Goal: Information Seeking & Learning: Learn about a topic

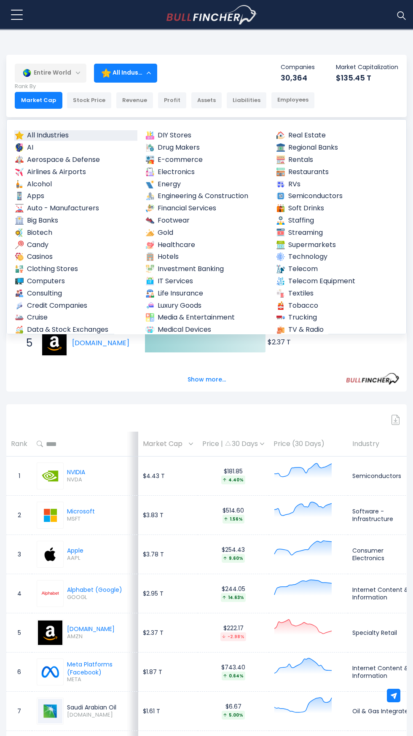
click at [283, 305] on img at bounding box center [281, 305] width 8 height 8
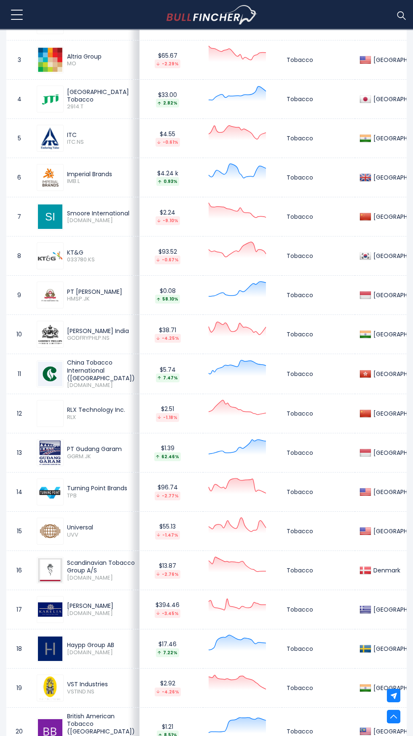
scroll to position [485, 0]
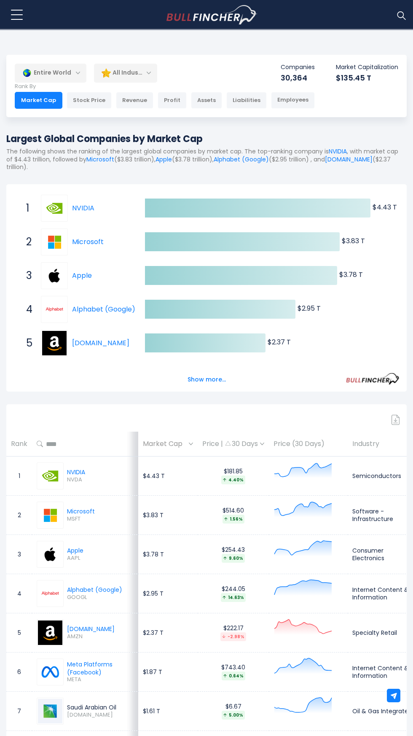
click at [118, 84] on p "Rank By" at bounding box center [165, 86] width 300 height 7
click at [133, 69] on div "All Industries" at bounding box center [125, 72] width 63 height 19
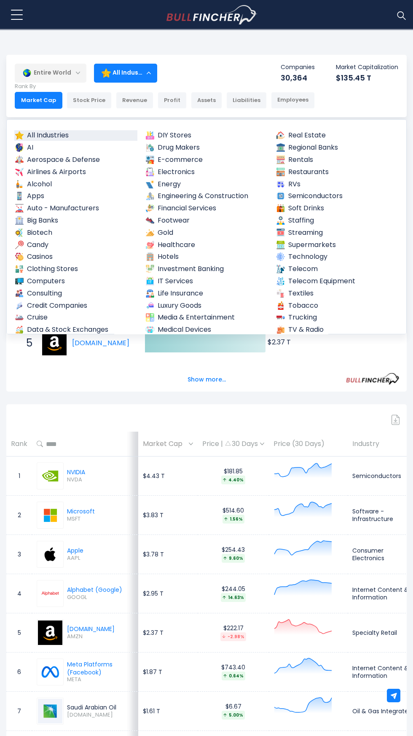
click at [314, 191] on link "Semiconductors" at bounding box center [337, 196] width 123 height 11
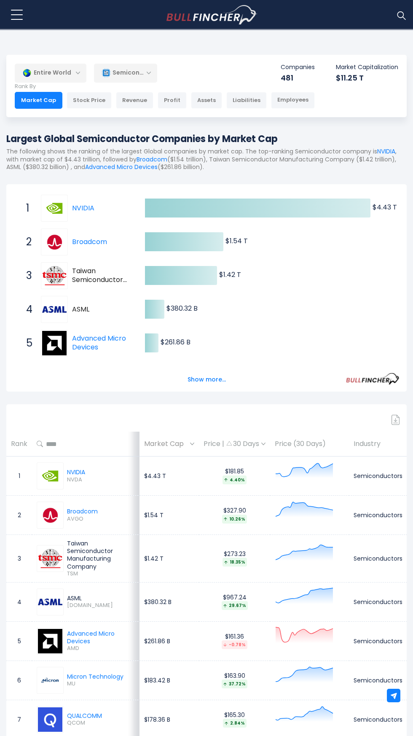
click at [170, 654] on td "$261.86 B" at bounding box center [169, 640] width 59 height 39
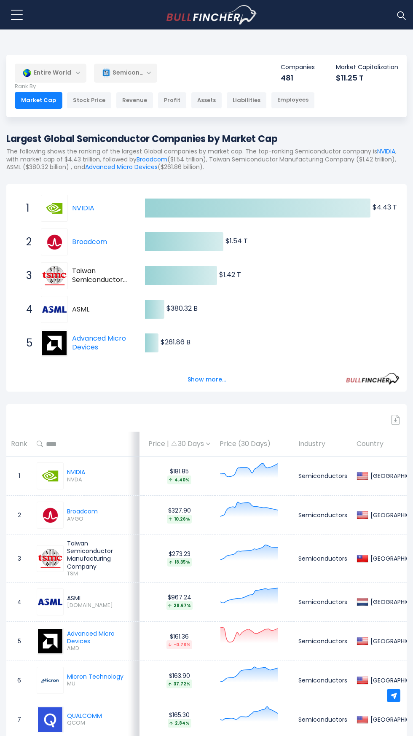
scroll to position [0, 55]
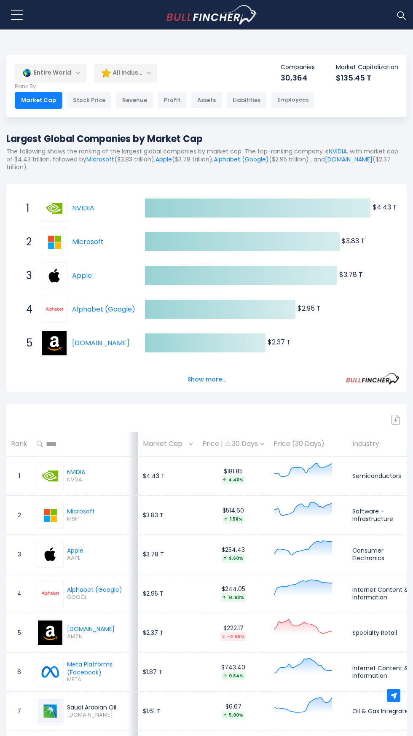
click at [127, 75] on div "All Industries" at bounding box center [125, 72] width 63 height 19
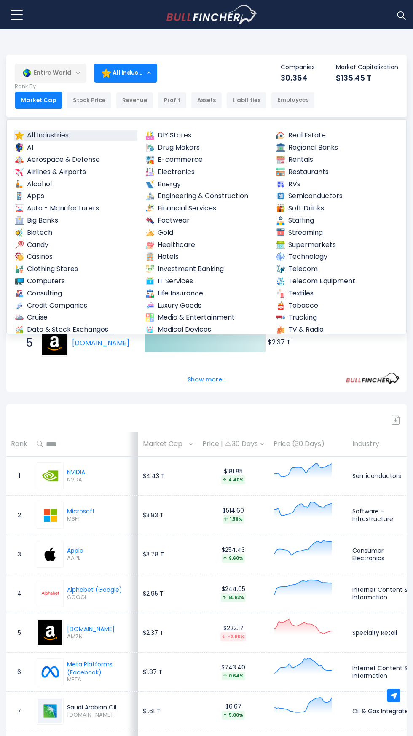
click at [80, 205] on link "Auto - Manufacturers" at bounding box center [75, 208] width 123 height 11
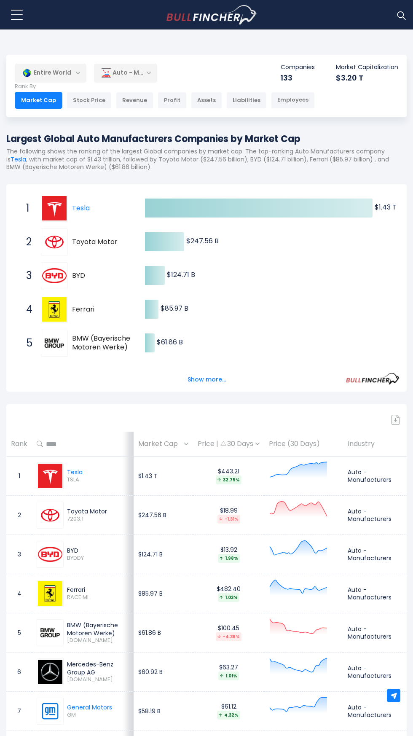
click at [27, 72] on img at bounding box center [26, 72] width 9 height 9
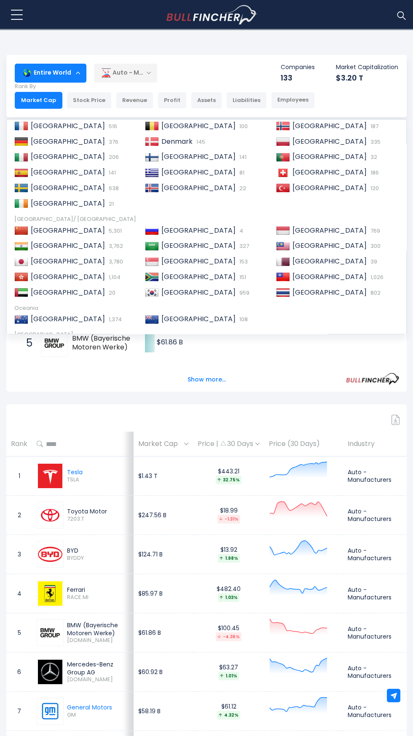
scroll to position [129, 0]
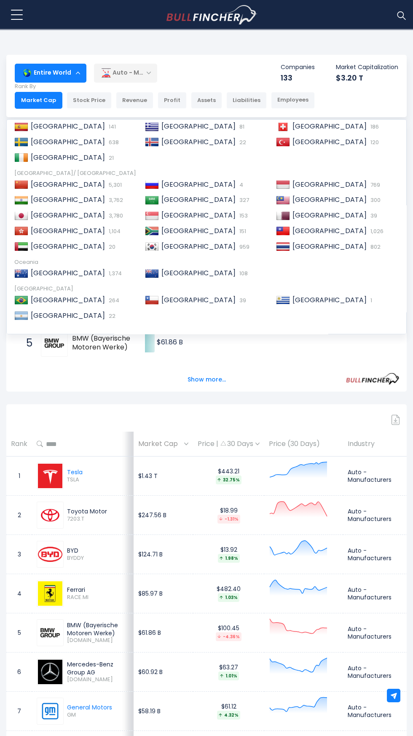
click at [37, 200] on span "[GEOGRAPHIC_DATA]" at bounding box center [68, 200] width 74 height 10
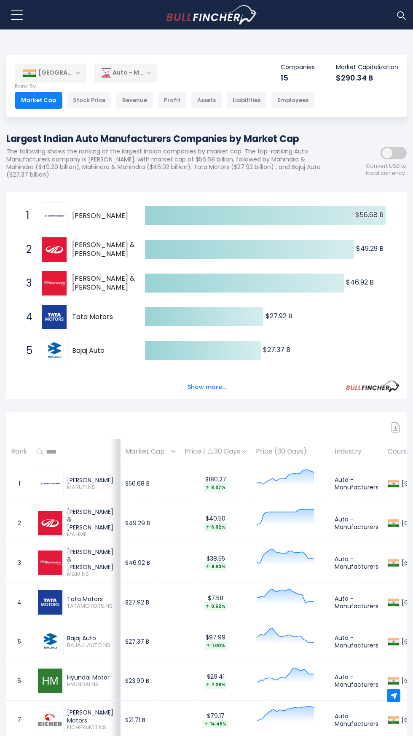
click at [32, 73] on img at bounding box center [29, 73] width 14 height 8
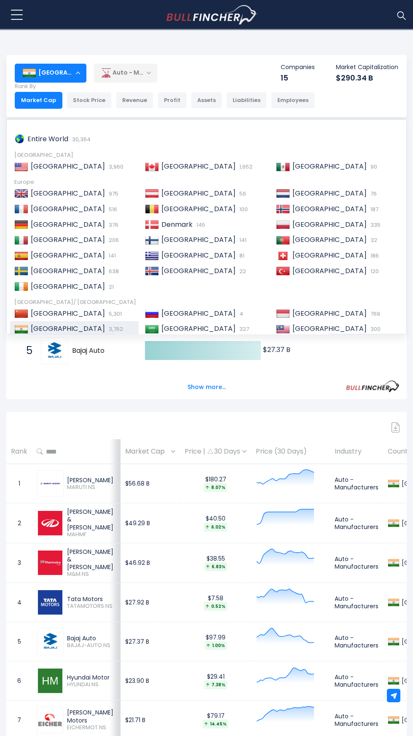
click at [35, 302] on div "[GEOGRAPHIC_DATA]/ [GEOGRAPHIC_DATA]" at bounding box center [206, 302] width 384 height 7
click at [54, 302] on div "[GEOGRAPHIC_DATA]/ [GEOGRAPHIC_DATA]" at bounding box center [206, 302] width 384 height 7
click at [40, 317] on span "[GEOGRAPHIC_DATA]" at bounding box center [68, 314] width 74 height 10
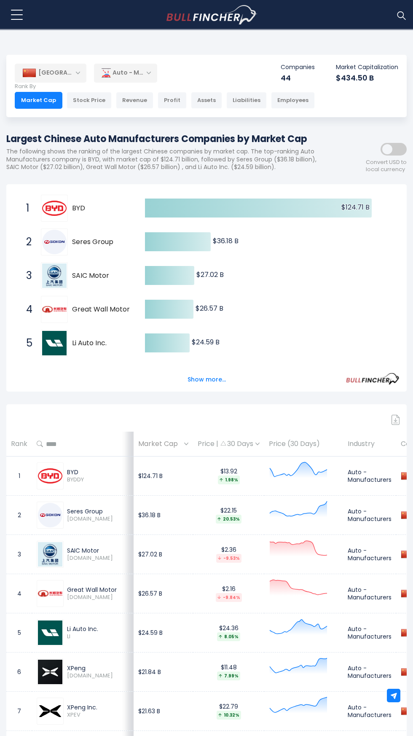
click at [34, 73] on img at bounding box center [29, 73] width 14 height 8
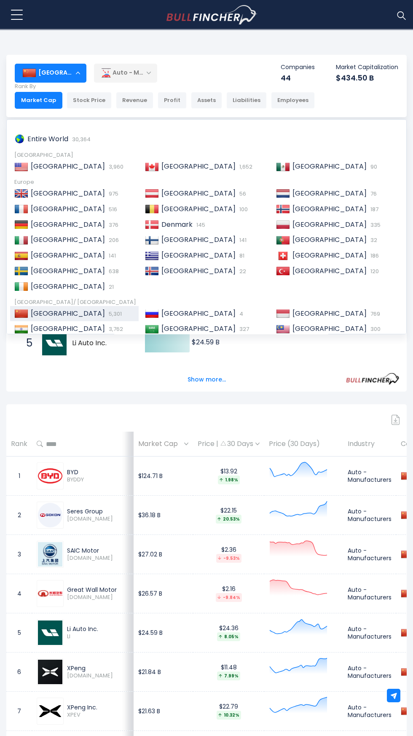
click at [40, 155] on div "[GEOGRAPHIC_DATA]" at bounding box center [206, 155] width 384 height 7
click at [48, 171] on span "[GEOGRAPHIC_DATA]" at bounding box center [68, 166] width 74 height 10
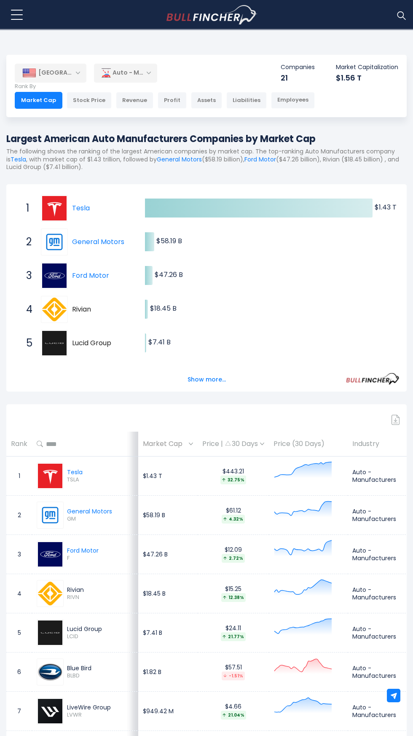
click at [29, 75] on img at bounding box center [29, 73] width 14 height 8
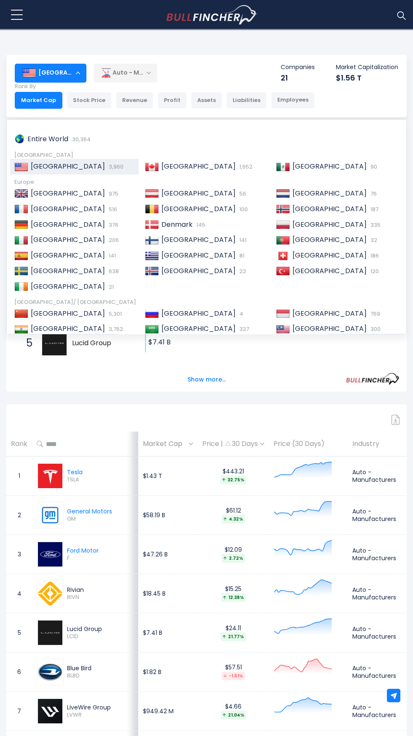
click at [42, 222] on span "[GEOGRAPHIC_DATA]" at bounding box center [68, 225] width 74 height 10
